Goal: Browse casually

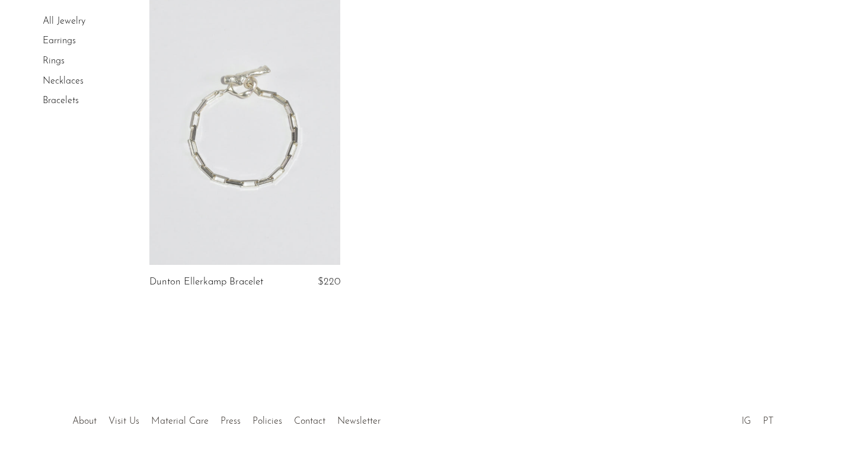
scroll to position [1329, 0]
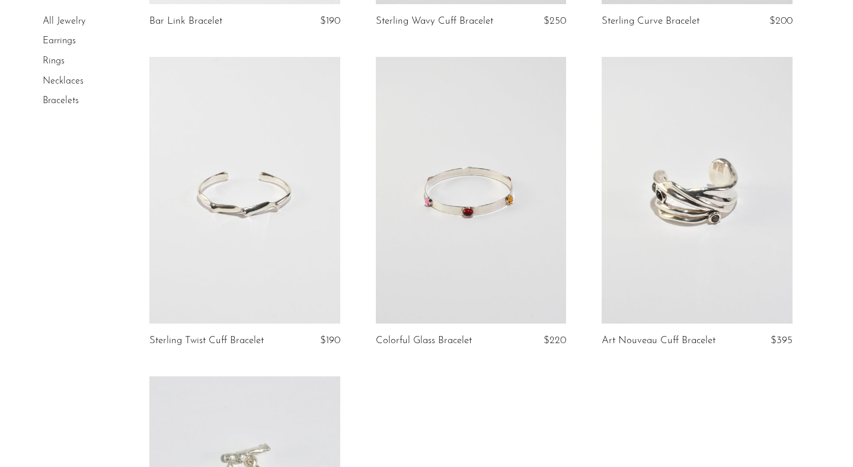
click at [67, 23] on link "All Jewelry" at bounding box center [64, 21] width 43 height 9
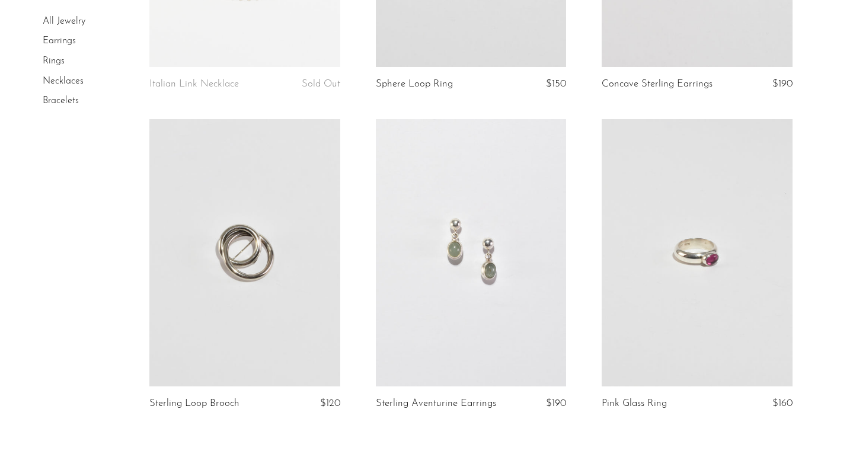
scroll to position [3759, 0]
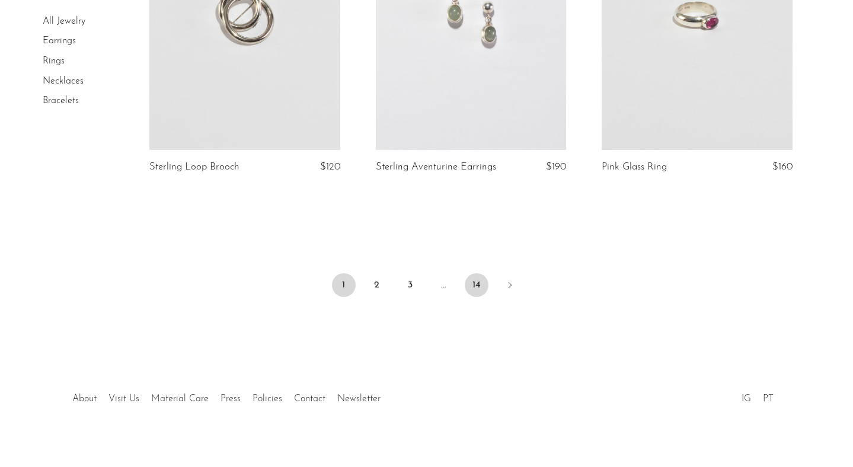
click at [478, 273] on link "14" at bounding box center [476, 285] width 24 height 24
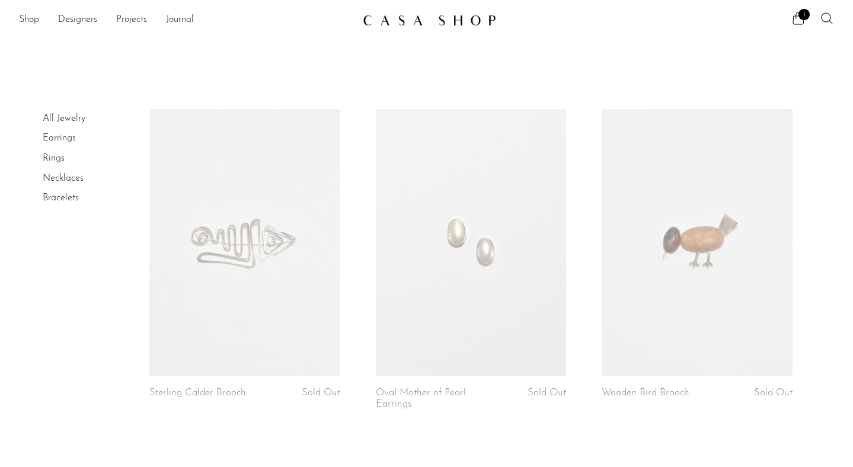
scroll to position [248, 0]
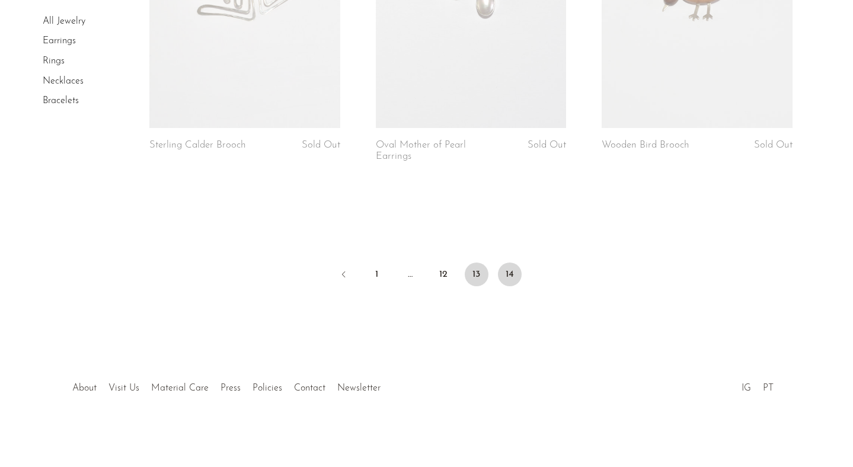
click at [477, 274] on link "13" at bounding box center [476, 274] width 24 height 24
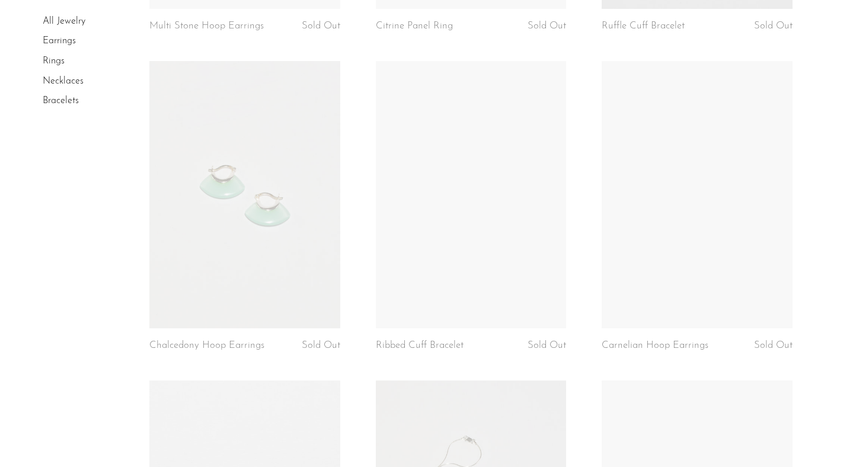
scroll to position [2657, 0]
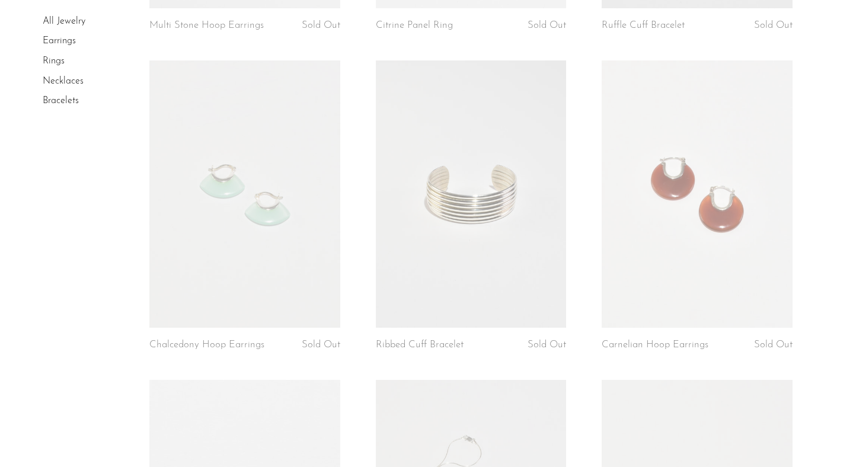
click at [457, 300] on link at bounding box center [471, 193] width 191 height 267
click at [414, 280] on link at bounding box center [471, 193] width 191 height 267
click at [631, 316] on link at bounding box center [696, 193] width 191 height 267
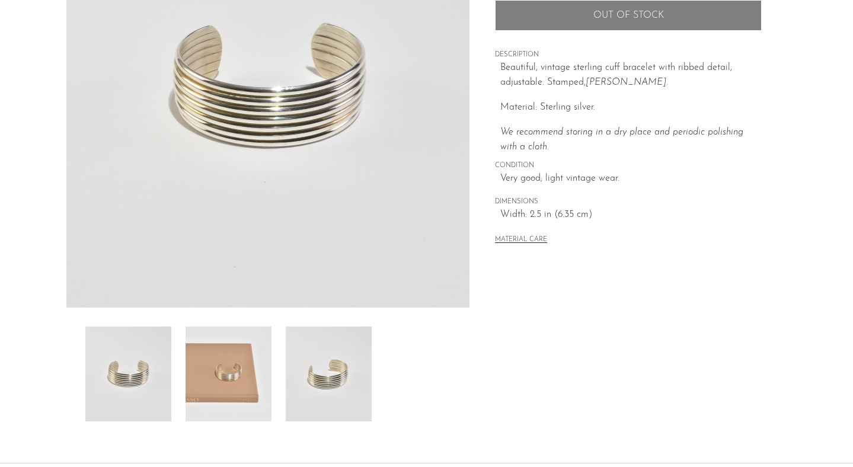
scroll to position [156, 0]
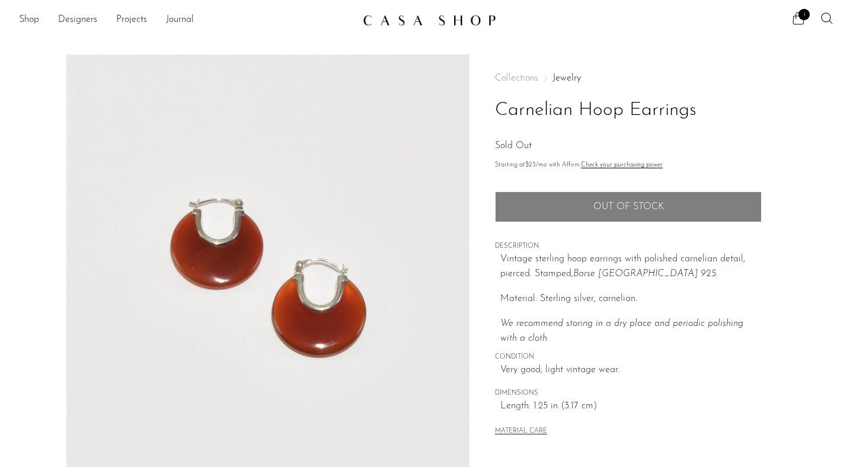
scroll to position [305, 0]
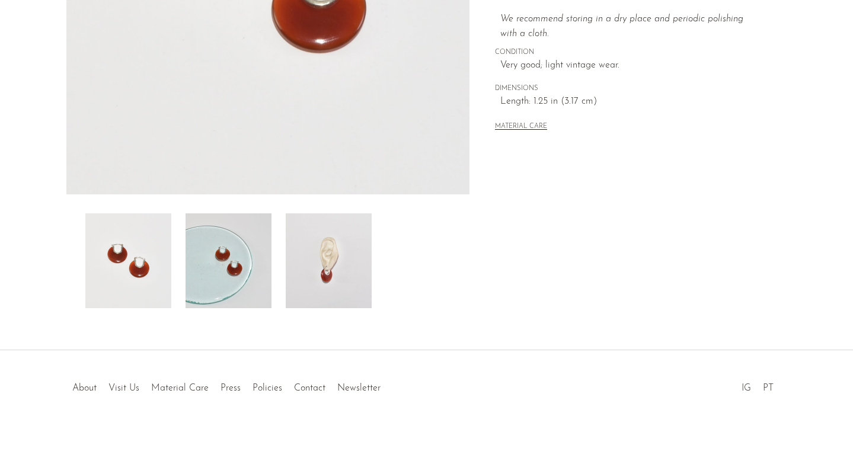
click at [329, 283] on img at bounding box center [329, 260] width 86 height 95
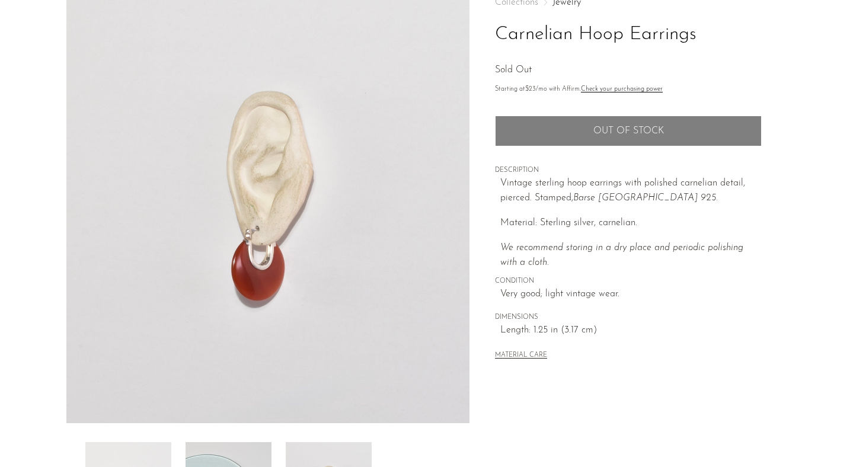
scroll to position [216, 0]
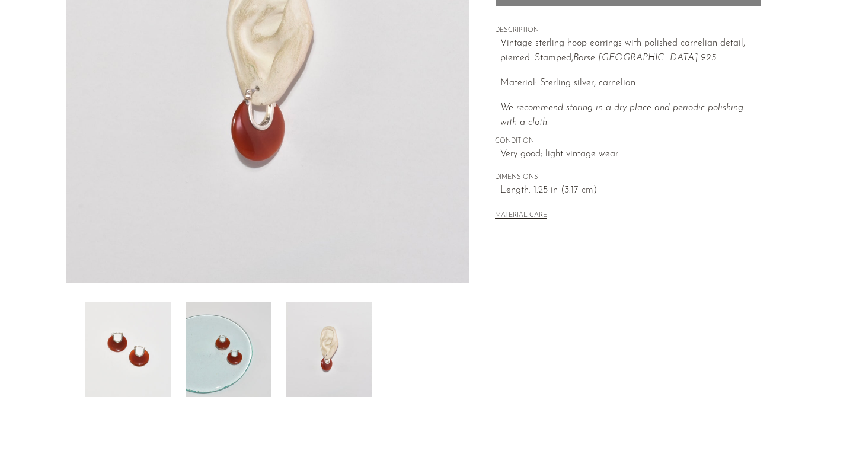
click at [207, 381] on img at bounding box center [228, 349] width 86 height 95
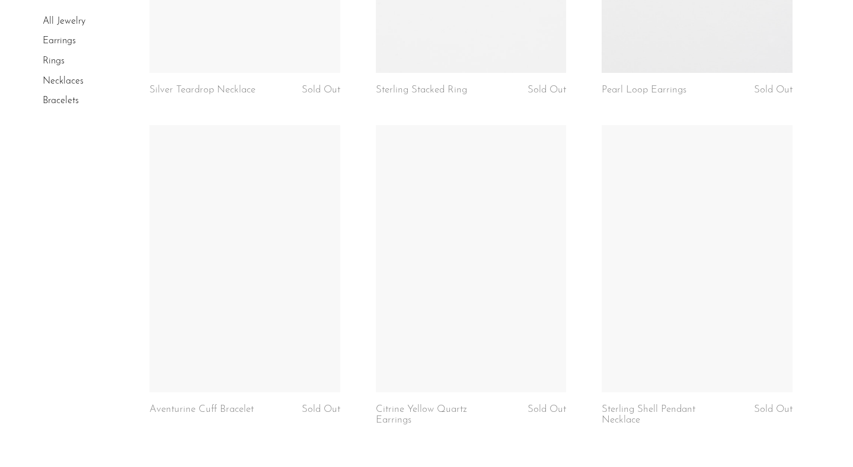
scroll to position [3786, 0]
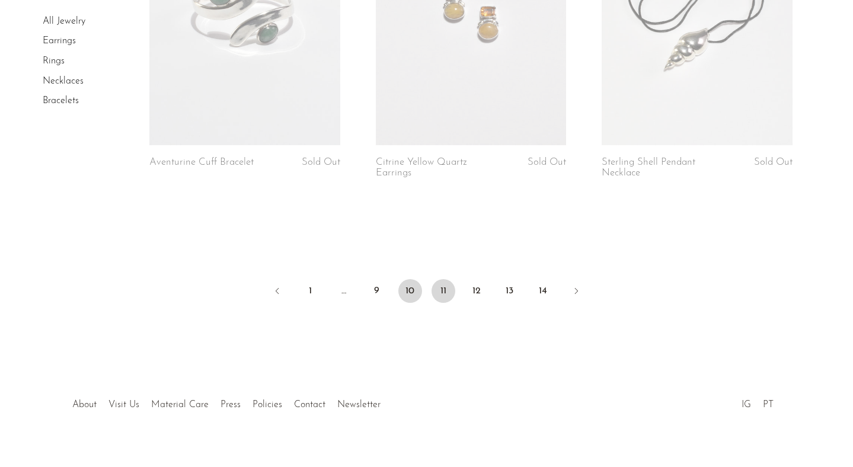
click at [400, 288] on link "10" at bounding box center [410, 291] width 24 height 24
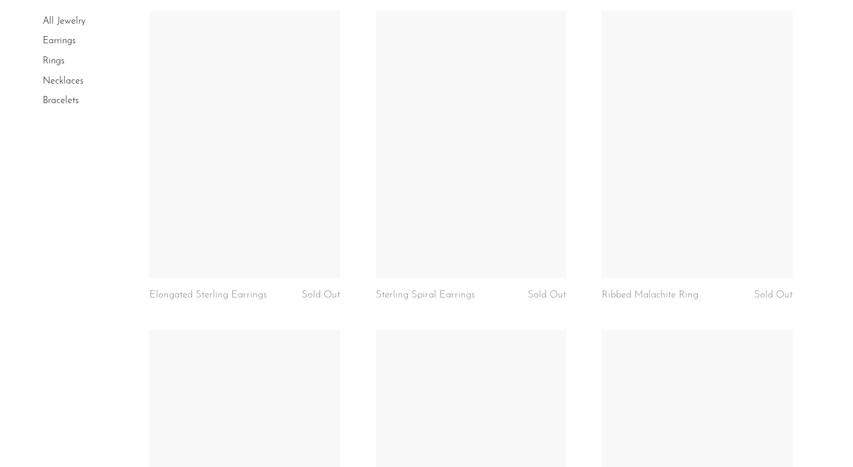
scroll to position [3074, 0]
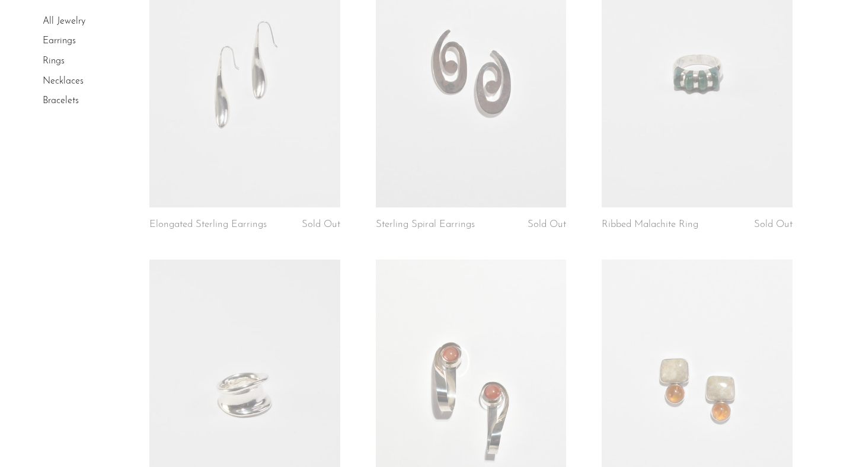
click at [271, 175] on link at bounding box center [244, 73] width 191 height 267
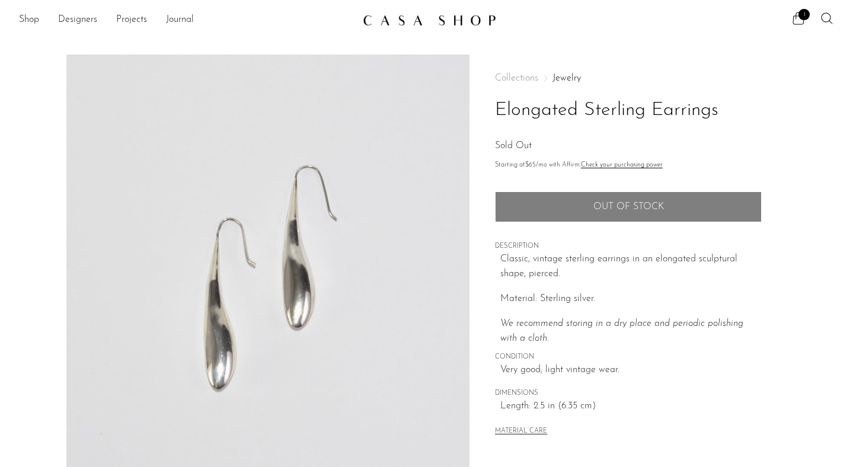
scroll to position [305, 0]
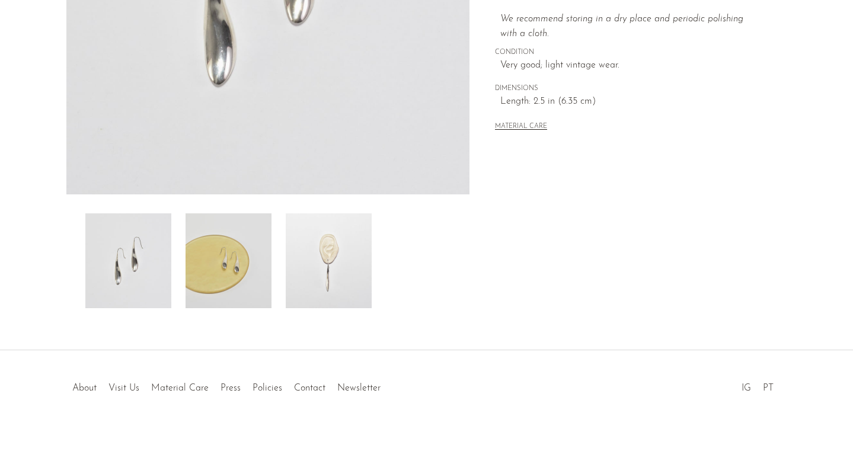
click at [245, 255] on img at bounding box center [228, 260] width 86 height 95
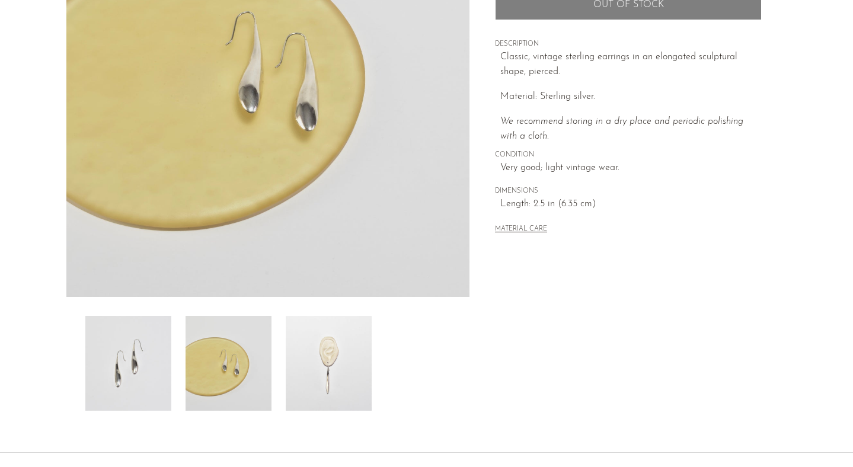
scroll to position [125, 0]
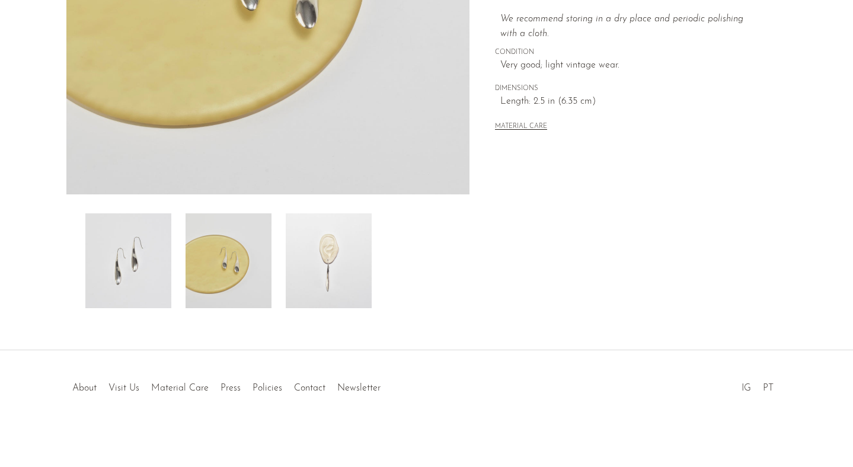
click at [315, 284] on img at bounding box center [329, 260] width 86 height 95
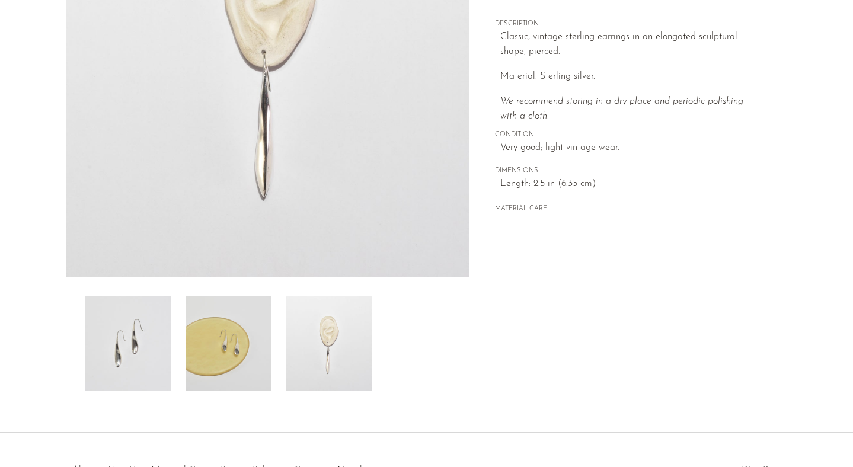
scroll to position [121, 0]
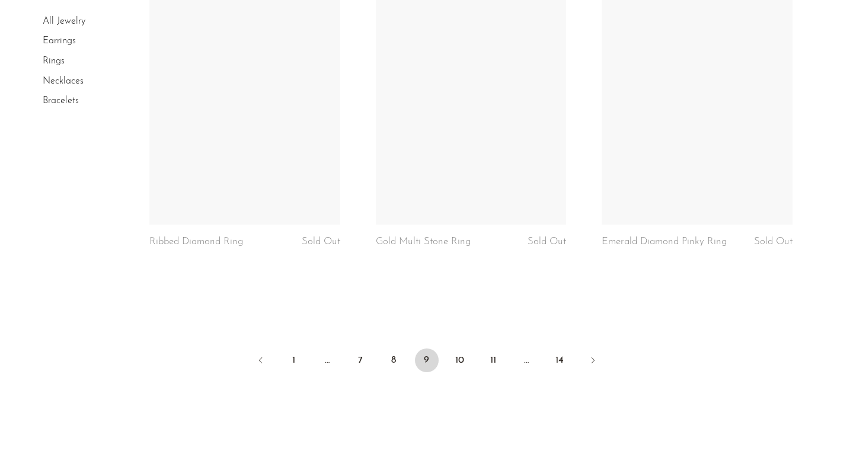
scroll to position [3808, 0]
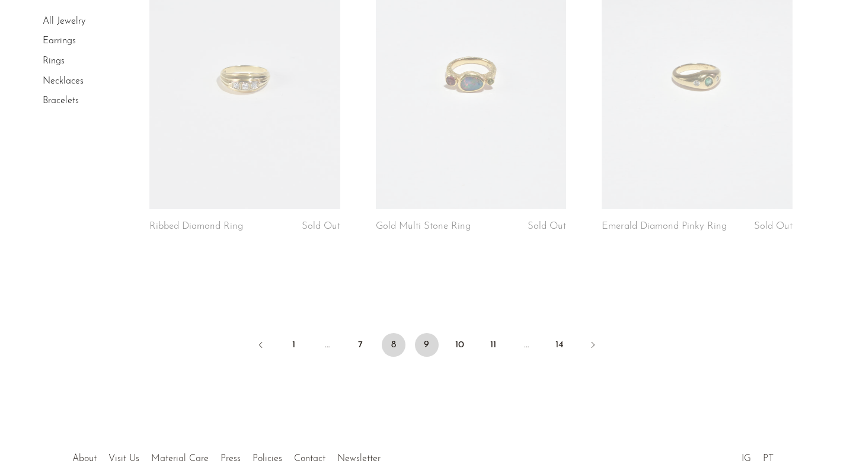
click at [395, 351] on link "8" at bounding box center [394, 345] width 24 height 24
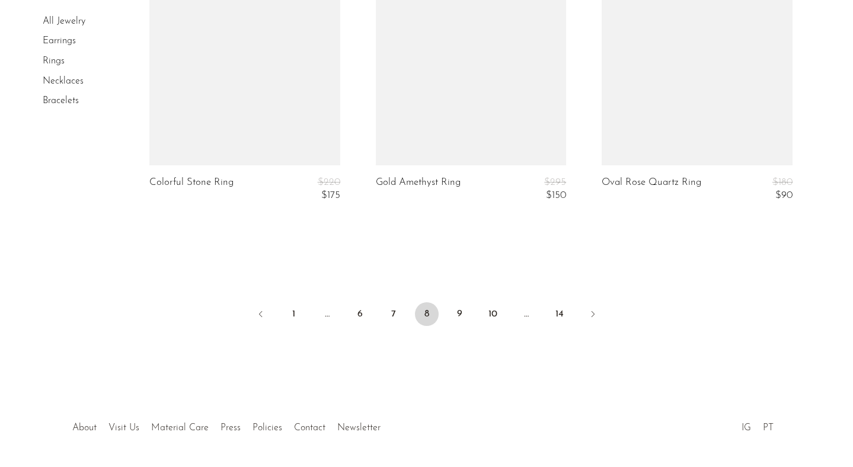
scroll to position [3809, 0]
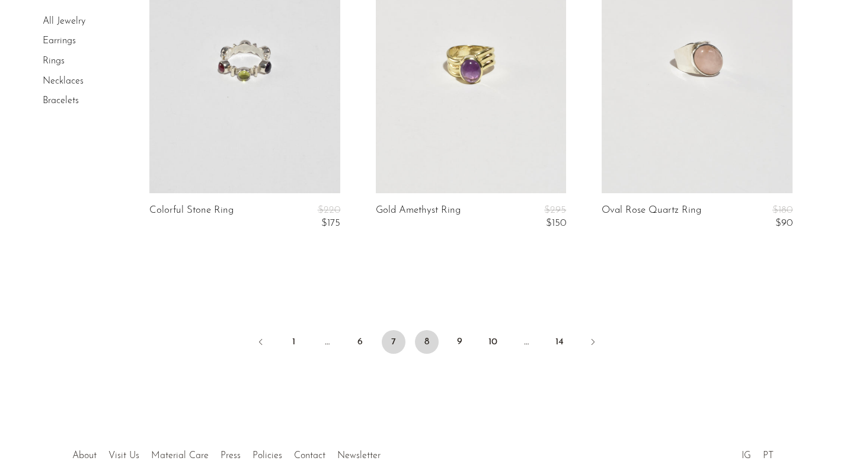
click at [388, 343] on link "7" at bounding box center [394, 342] width 24 height 24
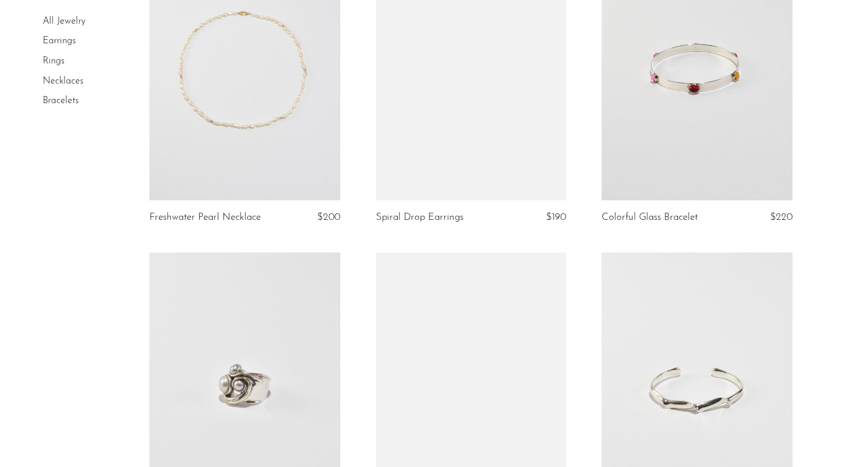
scroll to position [3397, 0]
